Goal: Task Accomplishment & Management: Use online tool/utility

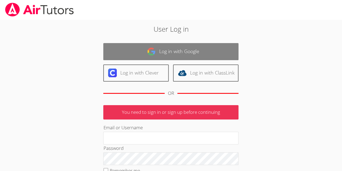
click at [172, 47] on link "Log in with Google" at bounding box center [170, 51] width 135 height 17
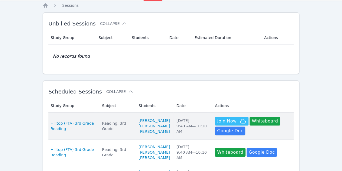
scroll to position [27, 0]
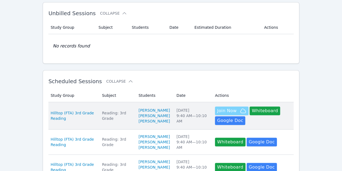
click at [227, 111] on span "Join Now" at bounding box center [226, 110] width 19 height 6
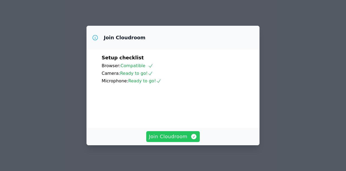
click at [180, 137] on span "Join Cloudroom" at bounding box center [173, 137] width 48 height 8
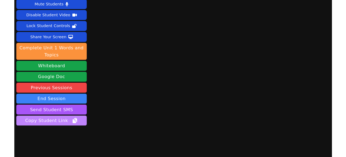
scroll to position [24, 0]
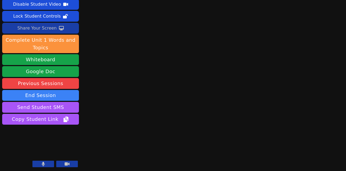
click at [43, 28] on div "Share Your Screen" at bounding box center [37, 28] width 40 height 9
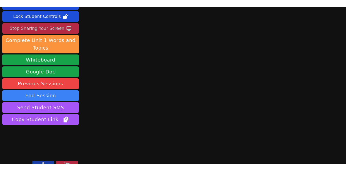
scroll to position [38, 0]
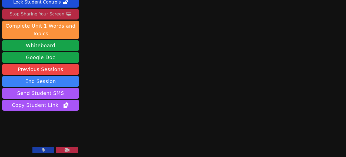
click at [46, 150] on button at bounding box center [43, 149] width 22 height 6
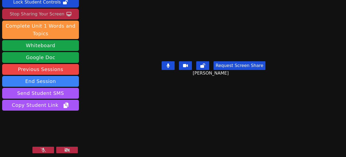
click at [41, 148] on icon at bounding box center [43, 150] width 5 height 4
click at [44, 11] on div "Stop Sharing Your Screen" at bounding box center [37, 14] width 55 height 9
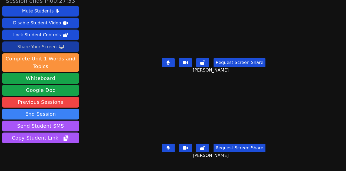
scroll to position [0, 0]
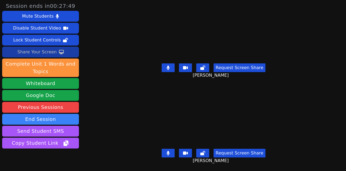
click at [34, 51] on div "Share Your Screen" at bounding box center [37, 52] width 40 height 9
click at [168, 66] on icon at bounding box center [168, 68] width 3 height 4
click at [245, 149] on button "Request Screen Share" at bounding box center [240, 153] width 52 height 9
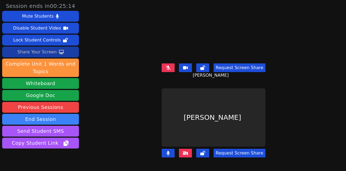
click at [169, 66] on icon at bounding box center [168, 68] width 5 height 4
click at [168, 151] on icon at bounding box center [168, 153] width 3 height 4
click at [170, 151] on icon at bounding box center [168, 153] width 5 height 4
click at [183, 151] on icon at bounding box center [185, 153] width 5 height 4
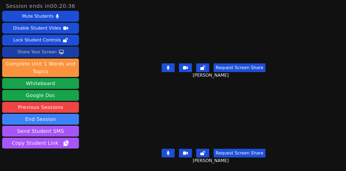
click at [32, 51] on div "Share Your Screen" at bounding box center [37, 52] width 40 height 9
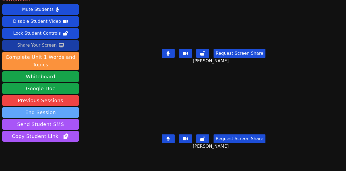
scroll to position [24, 0]
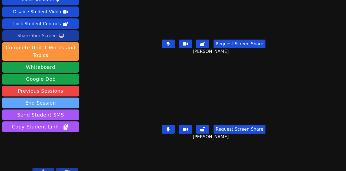
click at [49, 97] on button "End Session" at bounding box center [40, 102] width 77 height 11
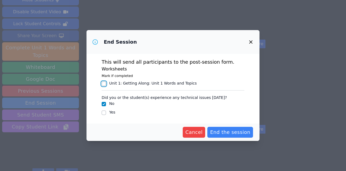
click at [104, 84] on input "Unit 1: Getting Along : Unit 1 Words and Topics" at bounding box center [104, 83] width 4 height 4
checkbox input "true"
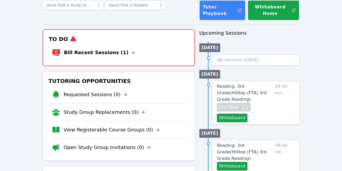
scroll to position [27, 0]
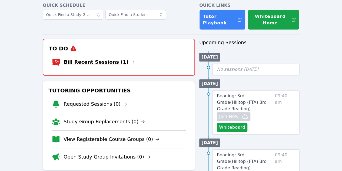
click at [109, 60] on link "Bill Recent Sessions (1)" at bounding box center [99, 62] width 71 height 8
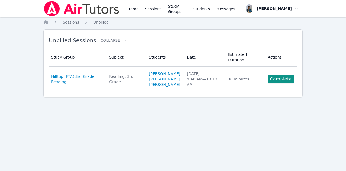
click at [280, 75] on link "Complete" at bounding box center [281, 79] width 26 height 9
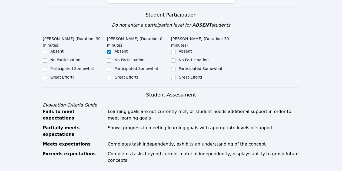
scroll to position [162, 0]
click at [44, 75] on input "Great Effort!" at bounding box center [45, 77] width 4 height 4
checkbox input "true"
click at [174, 75] on input "Great Effort!" at bounding box center [173, 77] width 4 height 4
checkbox input "true"
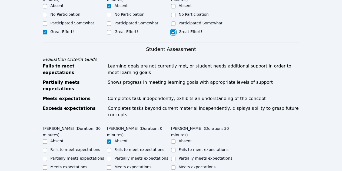
scroll to position [217, 0]
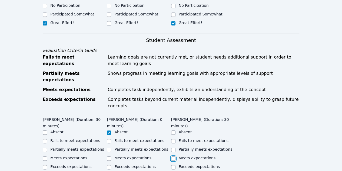
click at [174, 156] on input "Meets expectations" at bounding box center [173, 158] width 4 height 4
checkbox input "true"
click at [45, 156] on input "Meets expectations" at bounding box center [45, 158] width 4 height 4
checkbox input "true"
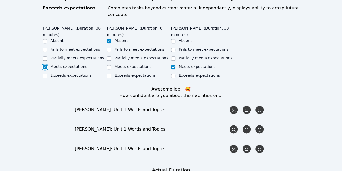
scroll to position [325, 0]
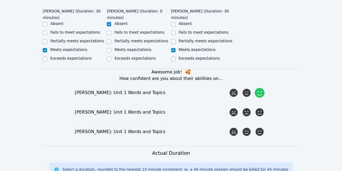
click at [260, 88] on icon at bounding box center [260, 93] width 10 height 10
click at [0, 0] on input "radio" at bounding box center [0, 0] width 0 height 0
click at [260, 107] on icon at bounding box center [260, 112] width 10 height 10
click at [0, 0] on input "radio" at bounding box center [0, 0] width 0 height 0
click at [248, 127] on icon at bounding box center [247, 132] width 10 height 10
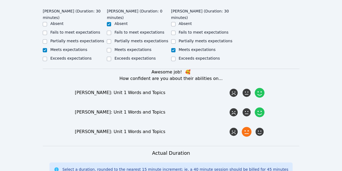
click at [0, 0] on input "radio" at bounding box center [0, 0] width 0 height 0
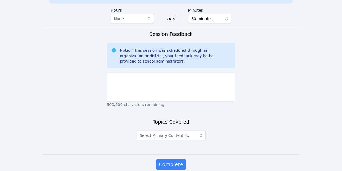
scroll to position [502, 0]
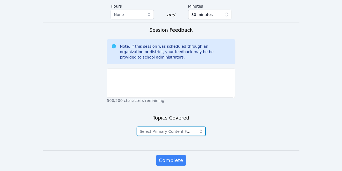
click at [200, 128] on icon "button" at bounding box center [200, 130] width 5 height 5
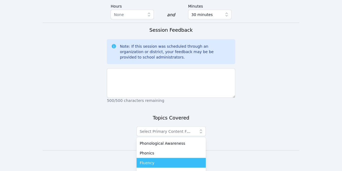
click at [155, 160] on div "Fluency" at bounding box center [171, 162] width 63 height 5
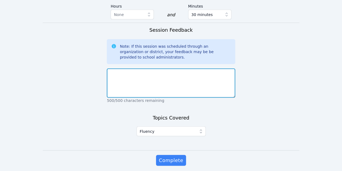
click at [162, 68] on textarea at bounding box center [171, 82] width 128 height 29
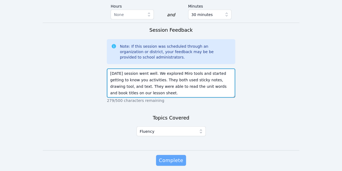
type textarea "Today's session went well. We explored Miro tools and started getting to know y…"
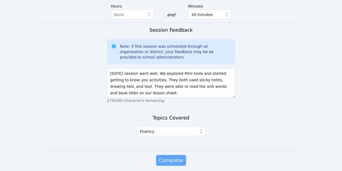
click at [167, 156] on span "Complete" at bounding box center [171, 160] width 24 height 8
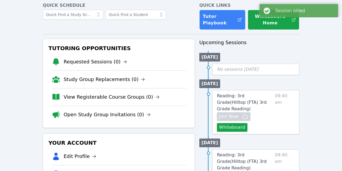
scroll to position [54, 0]
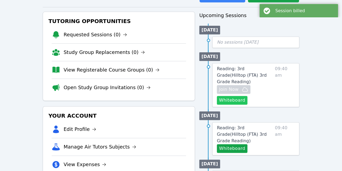
click at [244, 96] on button "Whiteboard" at bounding box center [232, 100] width 31 height 9
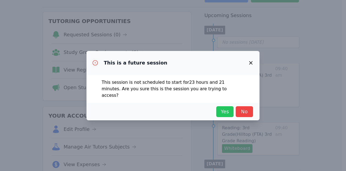
click at [226, 108] on span "Yes" at bounding box center [225, 112] width 12 height 8
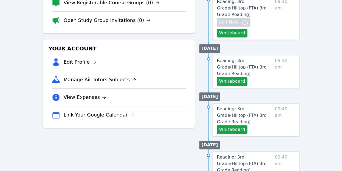
scroll to position [135, 0]
